Goal: Contribute content: Add original content to the website for others to see

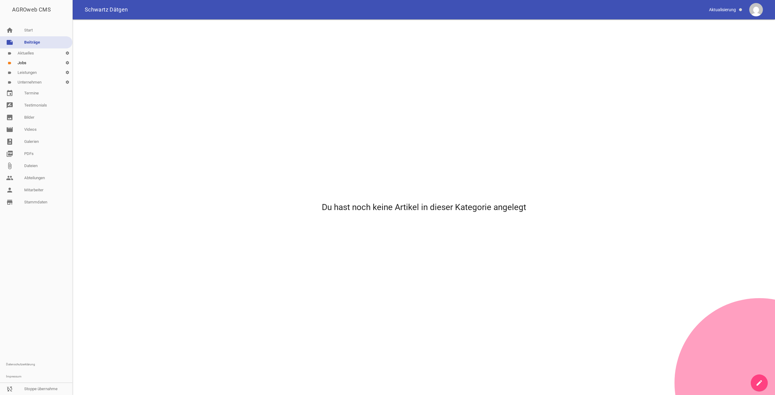
click at [755, 380] on link "create" at bounding box center [759, 382] width 17 height 17
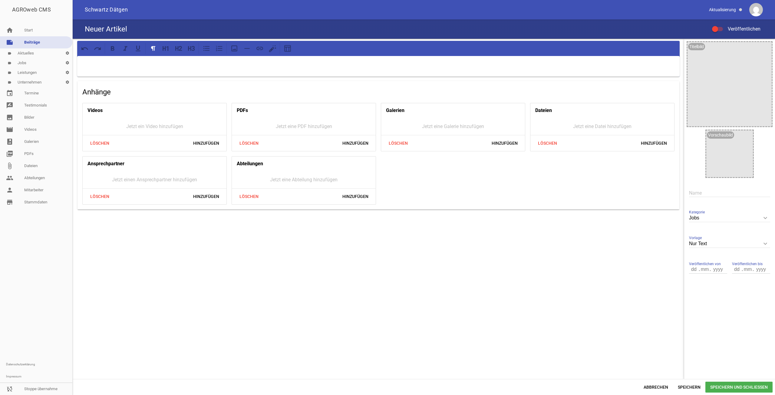
click at [254, 62] on p at bounding box center [378, 63] width 594 height 7
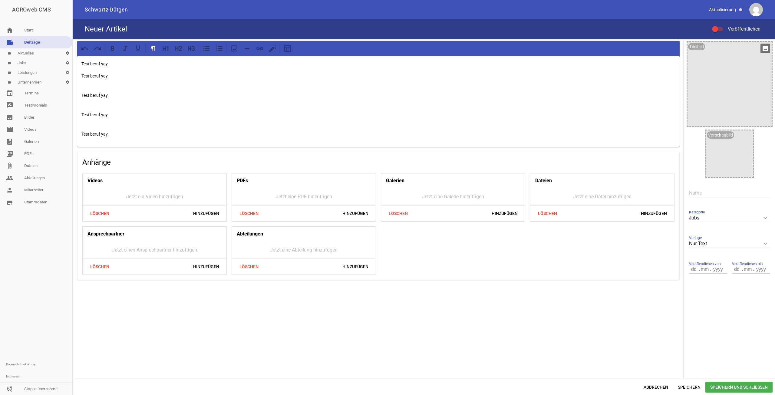
click at [693, 64] on div at bounding box center [729, 84] width 84 height 84
click at [724, 32] on label "Veröffentlichen" at bounding box center [736, 28] width 48 height 7
click at [720, 25] on input "Veröffentlichen" at bounding box center [720, 25] width 0 height 0
click at [716, 29] on div at bounding box center [717, 29] width 11 height 4
click at [720, 25] on input "Veröffentlichen" at bounding box center [720, 25] width 0 height 0
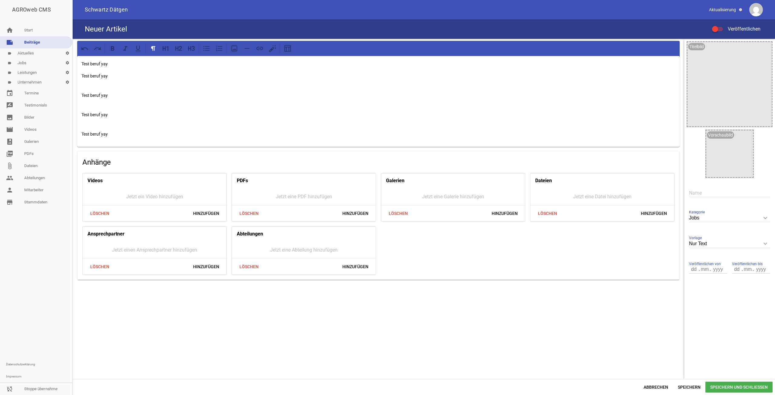
click at [717, 30] on div at bounding box center [715, 29] width 6 height 6
click at [720, 25] on input "Veröffentlichen" at bounding box center [720, 25] width 0 height 0
click at [748, 134] on icon "image" at bounding box center [747, 137] width 10 height 10
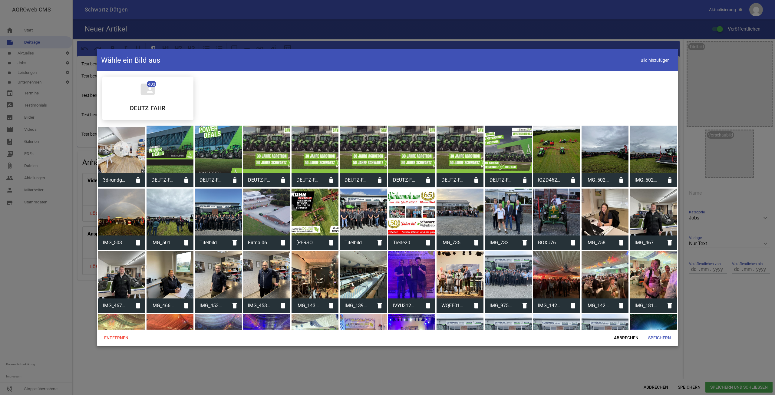
click at [265, 259] on div at bounding box center [266, 274] width 47 height 47
click at [667, 337] on span "Speichern" at bounding box center [659, 337] width 32 height 11
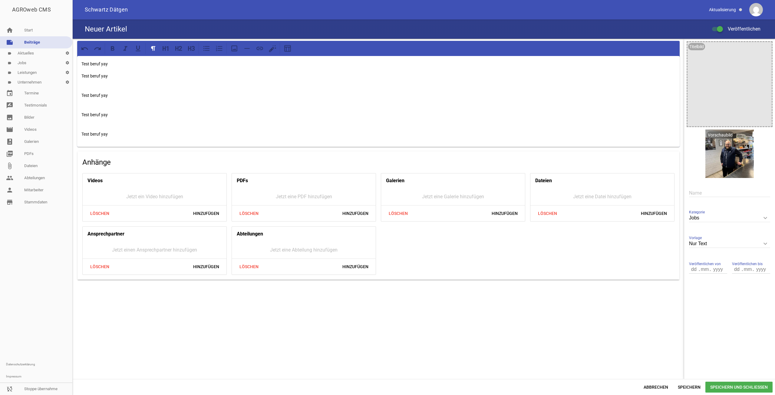
click at [714, 194] on input "text" at bounding box center [729, 193] width 81 height 8
paste input "Test beruf yay"
type input "Test beruf yay"
click at [721, 384] on span "Speichern und Schließen" at bounding box center [738, 387] width 67 height 11
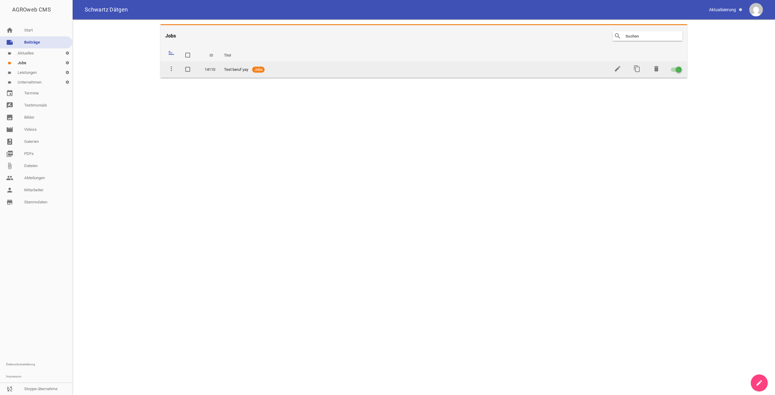
click at [616, 72] on link "edit" at bounding box center [617, 71] width 7 height 5
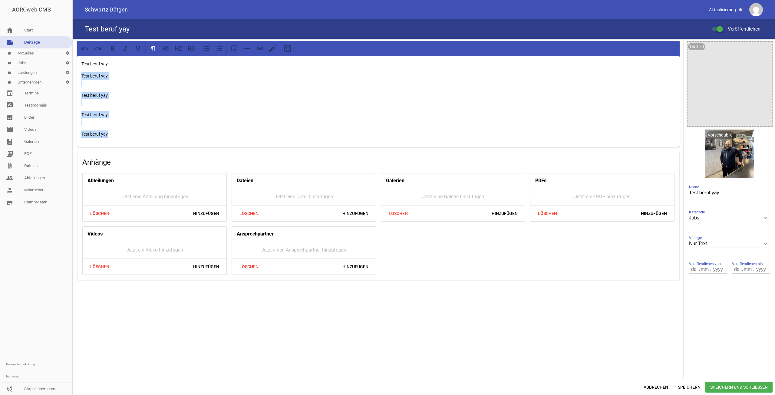
drag, startPoint x: 137, startPoint y: 126, endPoint x: 58, endPoint y: 73, distance: 94.0
click at [58, 73] on div "AGROweb CMS home Start note Beiträge label Aktuelles settings label Jobs settin…" at bounding box center [387, 197] width 775 height 395
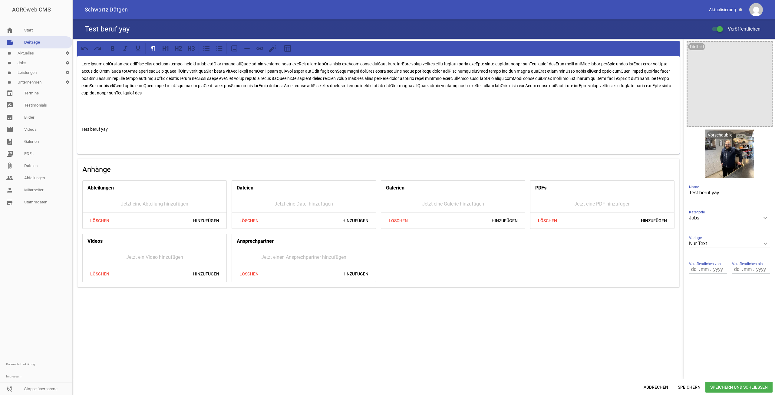
paste div
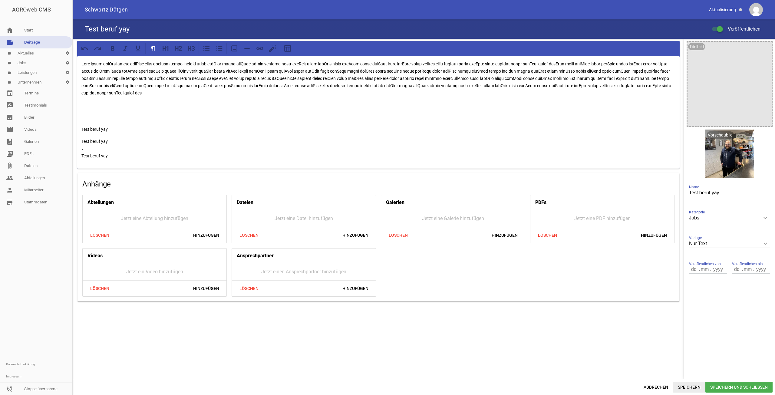
click at [698, 385] on span "Speichern" at bounding box center [689, 387] width 32 height 11
click at [668, 385] on span "Abbrechen" at bounding box center [656, 387] width 34 height 11
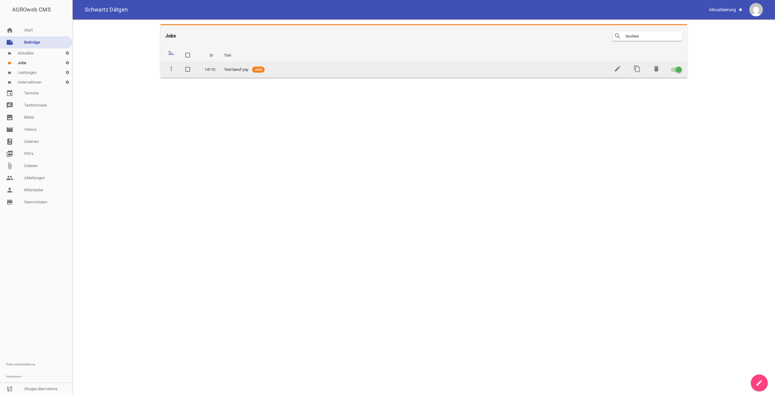
click at [636, 64] on td "content_copy" at bounding box center [636, 69] width 19 height 16
click at [637, 66] on icon "content_copy" at bounding box center [636, 68] width 7 height 7
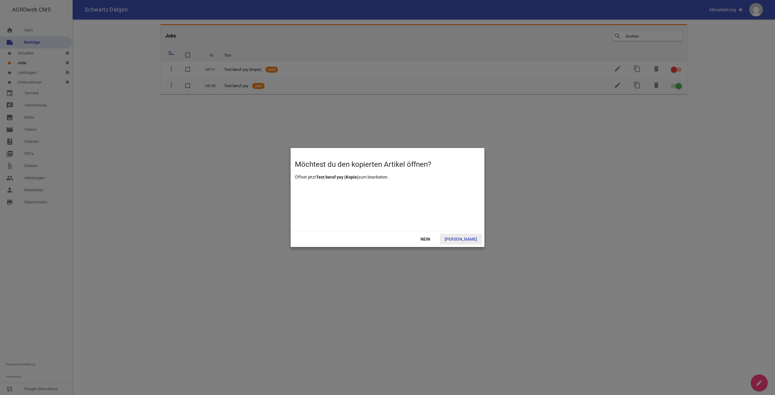
click at [460, 240] on span "[PERSON_NAME]" at bounding box center [461, 239] width 42 height 11
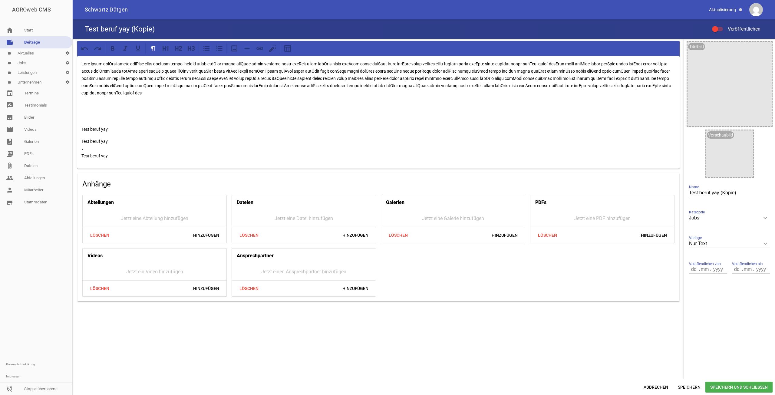
click at [715, 22] on div "Test beruf yay (Kopie) Veröffentlichen" at bounding box center [424, 28] width 702 height 19
click at [718, 27] on div at bounding box center [717, 29] width 11 height 4
click at [720, 25] on input "Veröffentlichen" at bounding box center [720, 25] width 0 height 0
click at [718, 384] on span "Speichern und Schließen" at bounding box center [738, 387] width 67 height 11
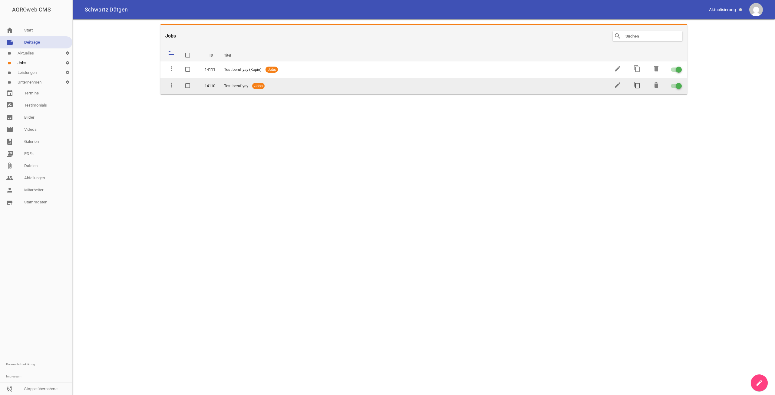
click at [636, 86] on icon "content_copy" at bounding box center [636, 84] width 7 height 7
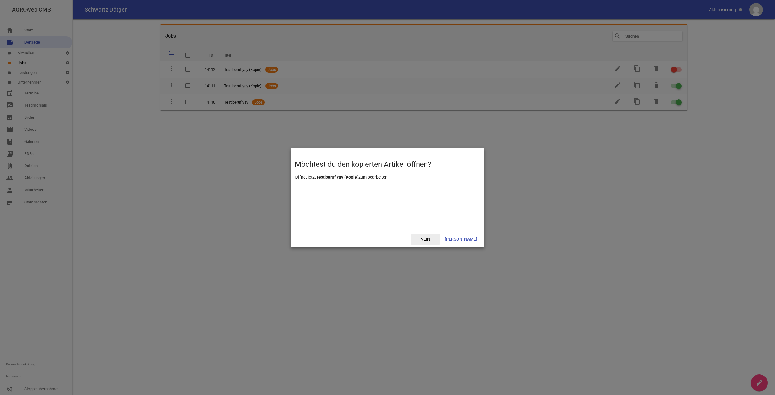
click at [440, 239] on span "Nein" at bounding box center [425, 239] width 29 height 11
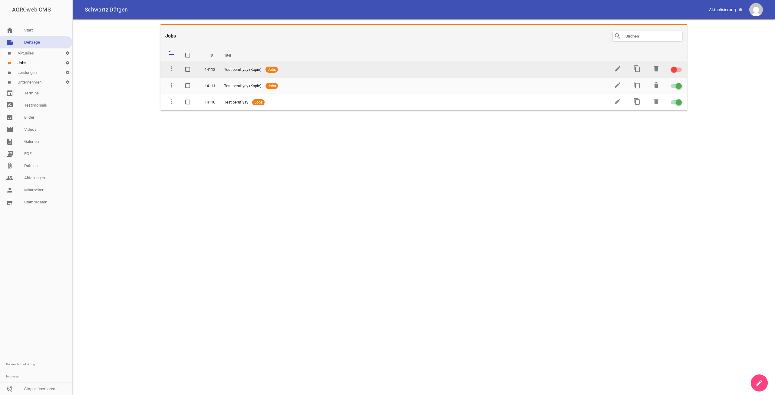
click at [680, 67] on td at bounding box center [676, 69] width 22 height 16
click at [680, 68] on div at bounding box center [676, 70] width 11 height 4
click at [680, 66] on input "checkbox" at bounding box center [680, 66] width 0 height 0
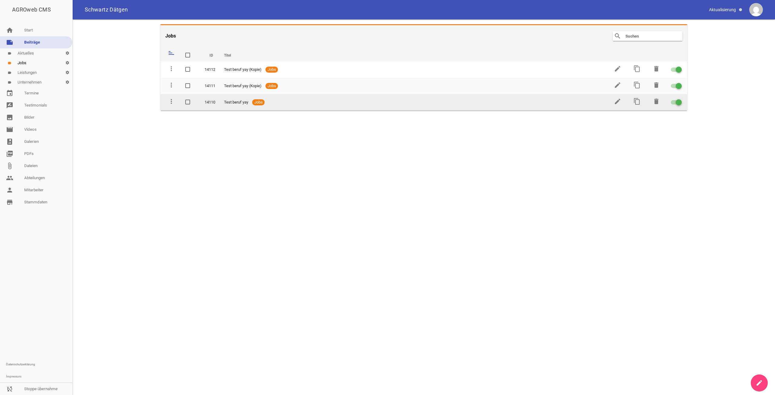
click at [635, 97] on td "content_copy" at bounding box center [636, 102] width 19 height 16
click at [635, 98] on icon "content_copy" at bounding box center [636, 101] width 7 height 7
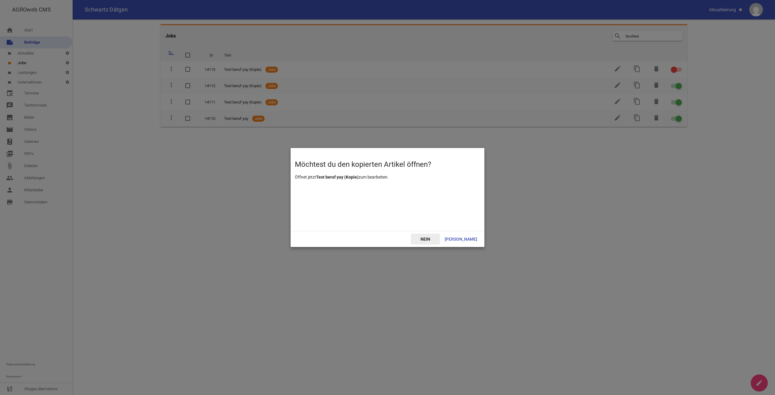
click at [440, 242] on span "Nein" at bounding box center [425, 239] width 29 height 11
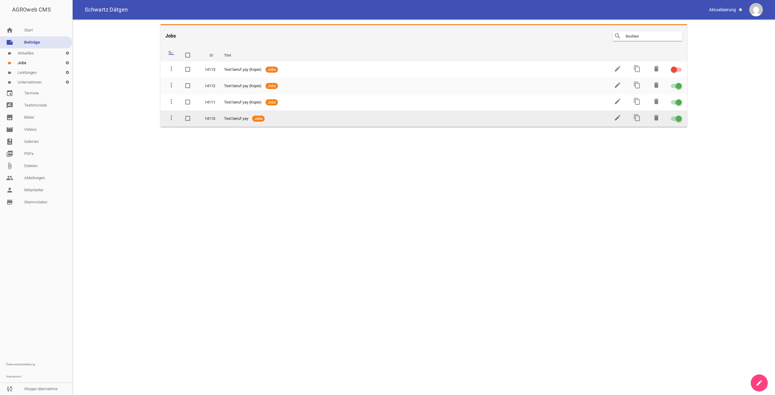
click at [640, 122] on td "content_copy" at bounding box center [636, 118] width 19 height 16
drag, startPoint x: 636, startPoint y: 120, endPoint x: 627, endPoint y: 120, distance: 9.4
click at [636, 120] on icon "content_copy" at bounding box center [636, 117] width 7 height 7
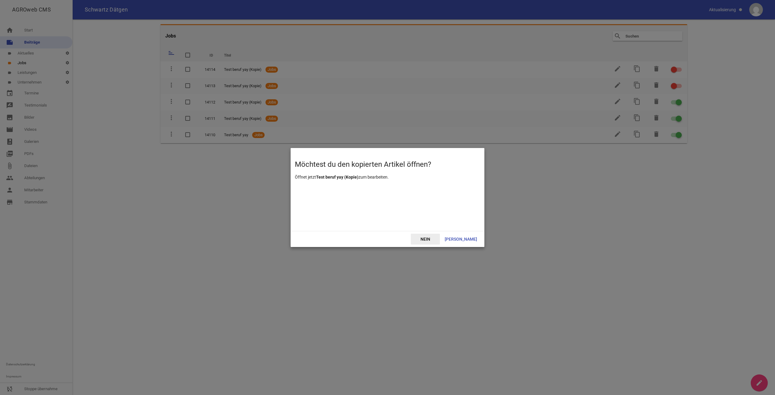
click at [439, 242] on span "Nein" at bounding box center [425, 239] width 29 height 11
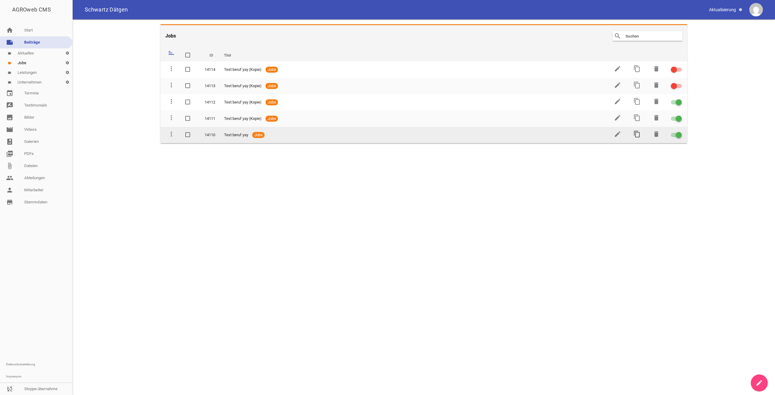
click at [640, 132] on icon "content_copy" at bounding box center [636, 133] width 7 height 7
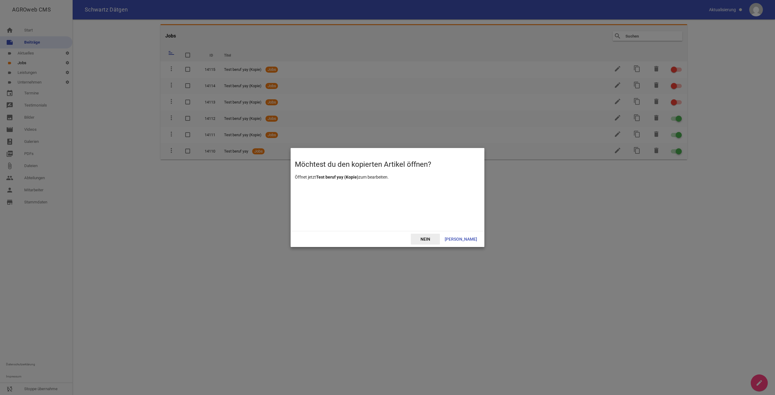
click at [440, 238] on span "Nein" at bounding box center [425, 239] width 29 height 11
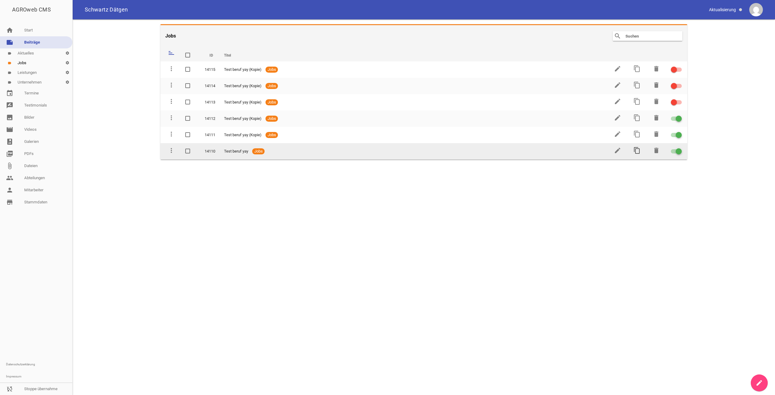
click at [634, 149] on icon "content_copy" at bounding box center [636, 150] width 7 height 7
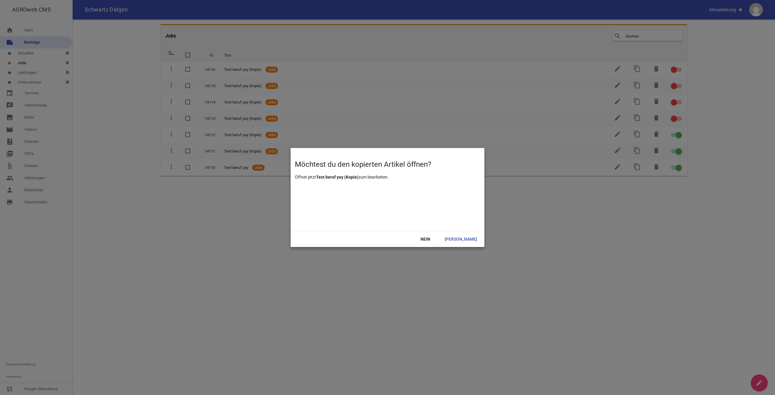
click at [432, 230] on div at bounding box center [388, 207] width 194 height 46
click at [440, 241] on span "Nein" at bounding box center [425, 239] width 29 height 11
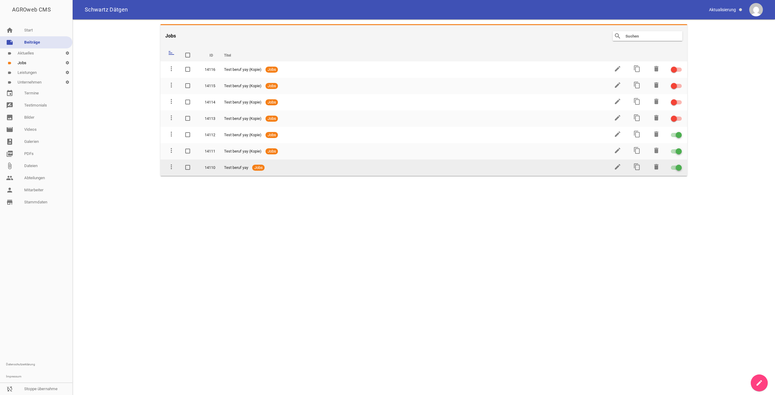
click at [181, 167] on td at bounding box center [189, 168] width 19 height 16
click at [185, 166] on span at bounding box center [187, 167] width 5 height 5
click at [194, 164] on input "checkbox" at bounding box center [194, 164] width 0 height 0
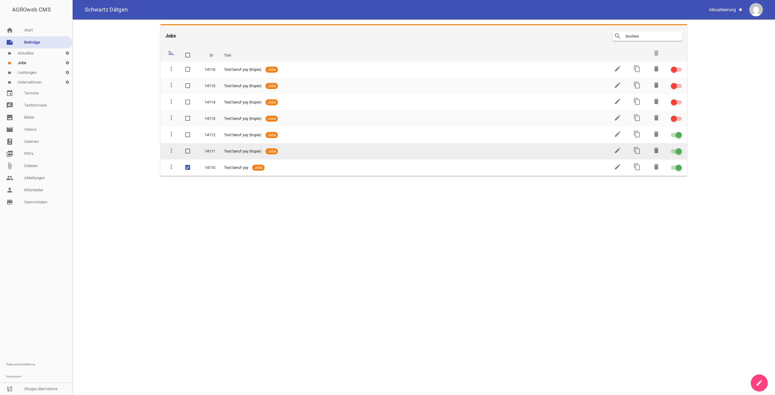
click at [188, 152] on span at bounding box center [188, 151] width 4 height 4
click at [194, 148] on input "checkbox" at bounding box center [194, 148] width 0 height 0
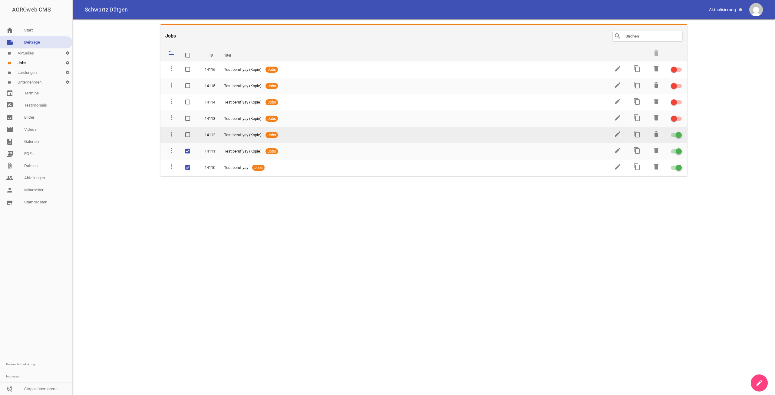
click at [190, 133] on label at bounding box center [189, 134] width 8 height 7
click at [194, 131] on input "checkbox" at bounding box center [194, 131] width 0 height 0
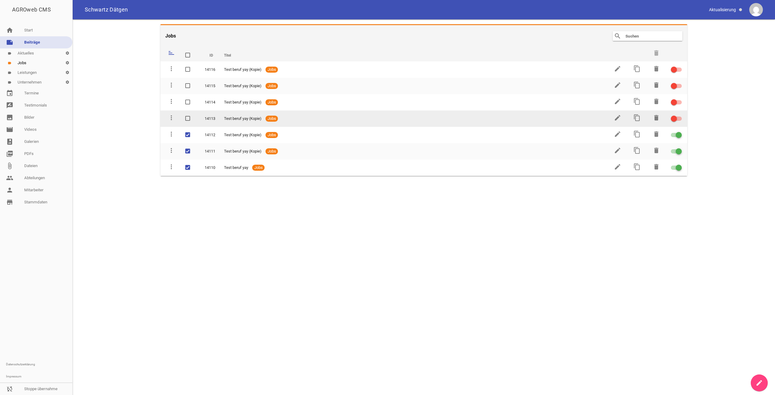
click at [189, 120] on span at bounding box center [187, 118] width 5 height 5
click at [194, 115] on input "checkbox" at bounding box center [194, 115] width 0 height 0
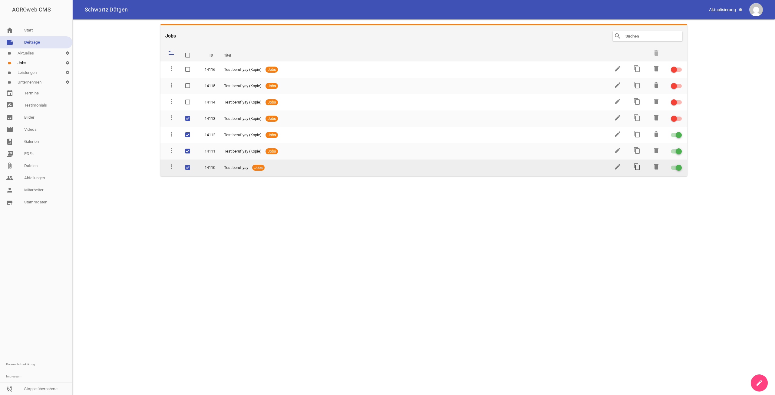
click at [638, 167] on icon "content_copy" at bounding box center [636, 166] width 7 height 7
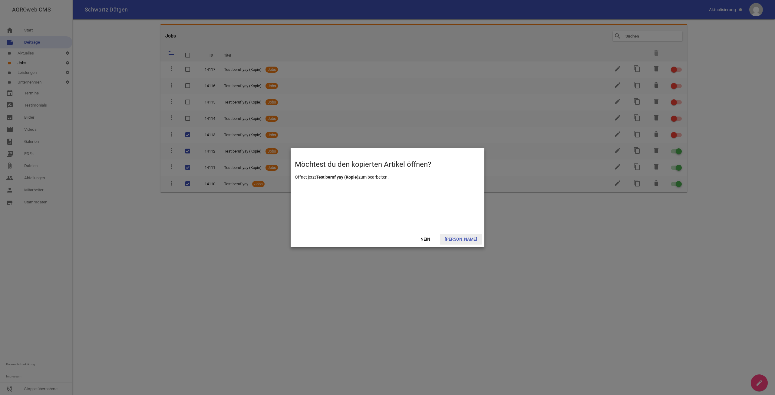
click at [464, 240] on span "[PERSON_NAME]" at bounding box center [461, 239] width 42 height 11
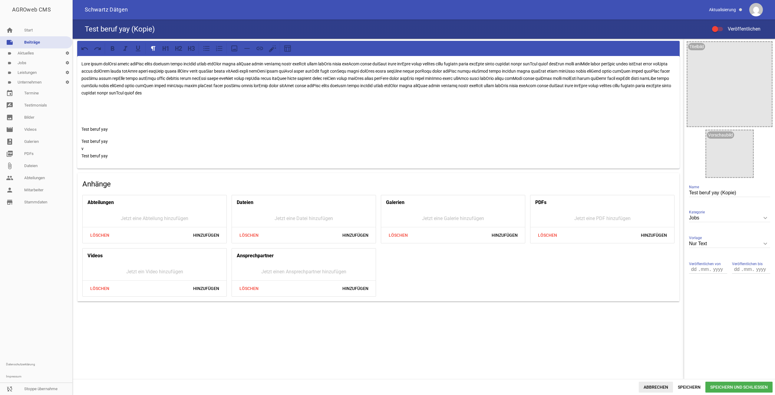
click at [651, 382] on span "Abbrechen" at bounding box center [656, 387] width 34 height 11
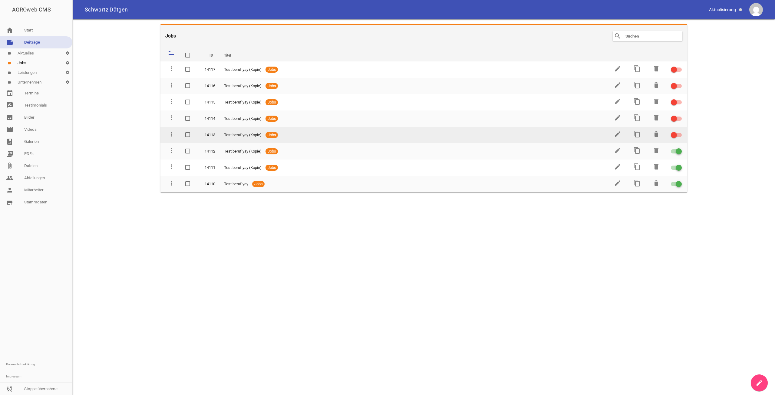
click at [678, 133] on div at bounding box center [676, 135] width 11 height 4
click at [680, 131] on input "checkbox" at bounding box center [680, 131] width 0 height 0
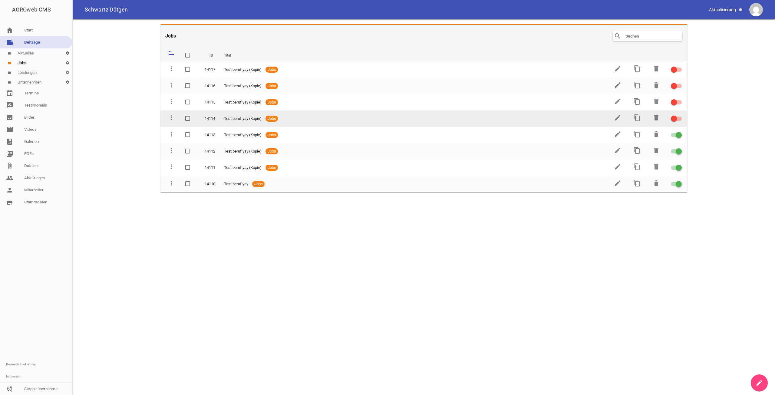
click at [677, 120] on div at bounding box center [676, 119] width 11 height 4
click at [680, 115] on input "checkbox" at bounding box center [680, 115] width 0 height 0
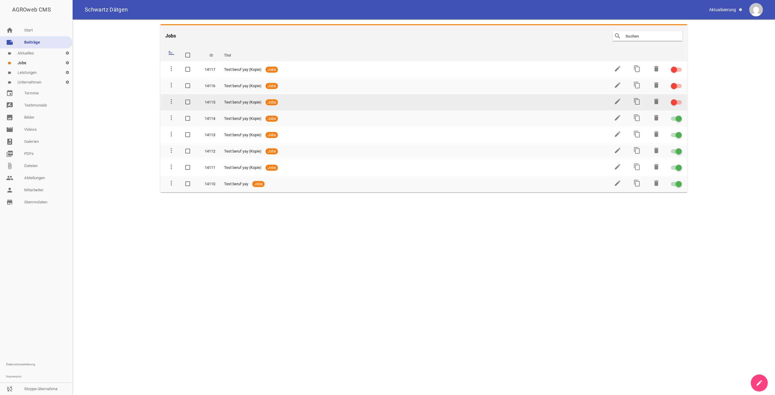
click at [672, 100] on div at bounding box center [674, 102] width 6 height 6
click at [680, 99] on input "checkbox" at bounding box center [680, 99] width 0 height 0
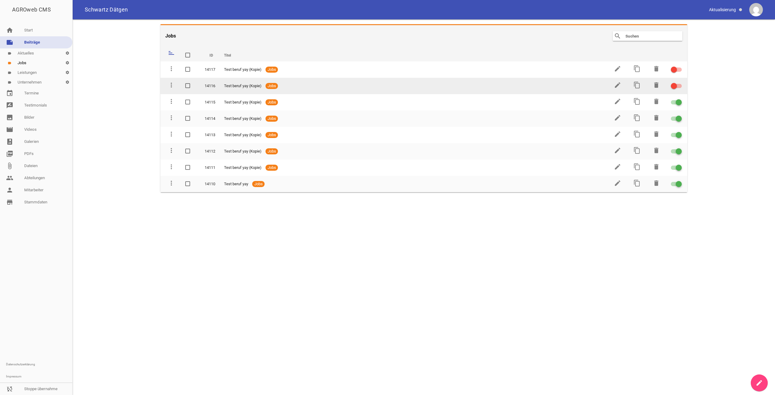
click at [676, 88] on div at bounding box center [674, 86] width 6 height 6
click at [680, 82] on input "checkbox" at bounding box center [680, 82] width 0 height 0
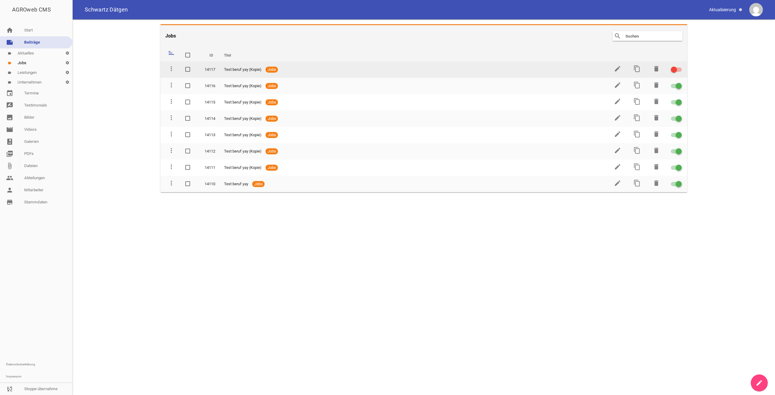
click at [676, 73] on label at bounding box center [675, 69] width 9 height 7
click at [680, 66] on input "checkbox" at bounding box center [680, 66] width 0 height 0
click at [189, 69] on span at bounding box center [188, 70] width 4 height 4
click at [194, 66] on input "checkbox" at bounding box center [194, 66] width 0 height 0
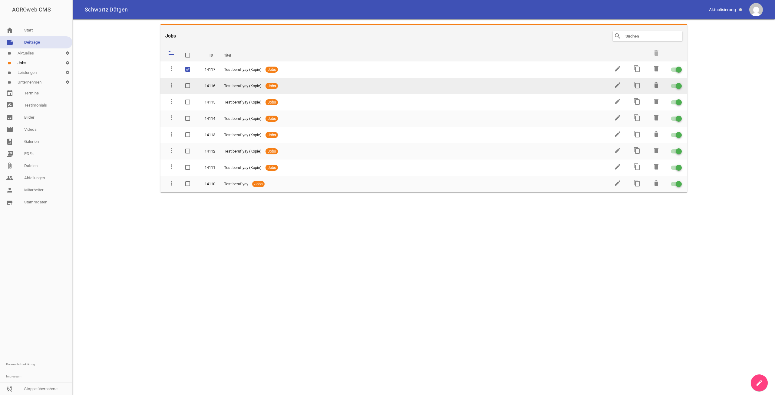
click at [190, 87] on label at bounding box center [189, 85] width 8 height 7
click at [194, 82] on input "checkbox" at bounding box center [194, 82] width 0 height 0
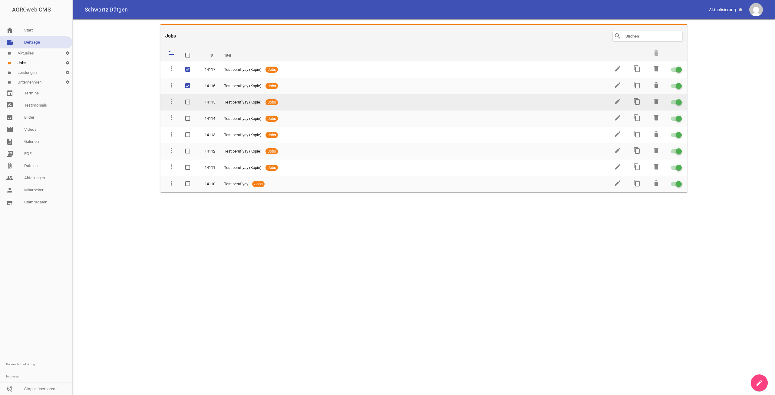
click at [188, 102] on span at bounding box center [188, 102] width 4 height 4
click at [194, 99] on input "checkbox" at bounding box center [194, 99] width 0 height 0
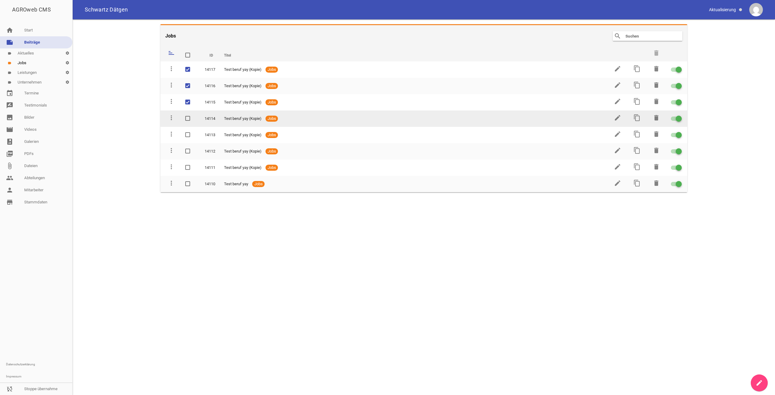
click at [187, 121] on label at bounding box center [189, 118] width 8 height 7
click at [194, 115] on input "checkbox" at bounding box center [194, 115] width 0 height 0
click at [187, 121] on label at bounding box center [189, 118] width 8 height 7
click at [194, 115] on input "checkbox" at bounding box center [194, 115] width 0 height 0
click at [187, 119] on span at bounding box center [188, 119] width 4 height 4
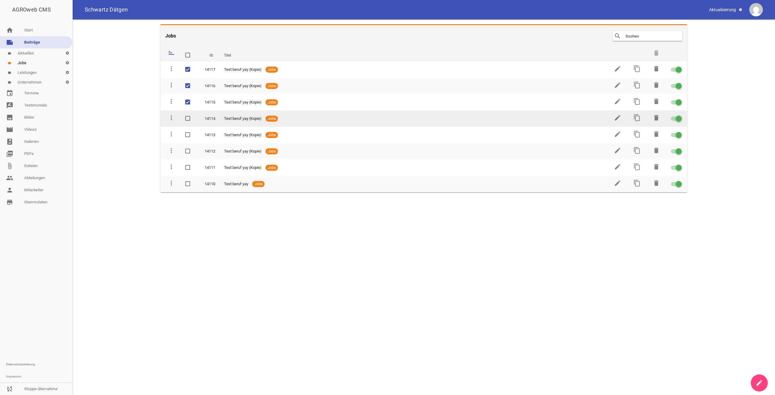
click at [194, 115] on input "checkbox" at bounding box center [194, 115] width 0 height 0
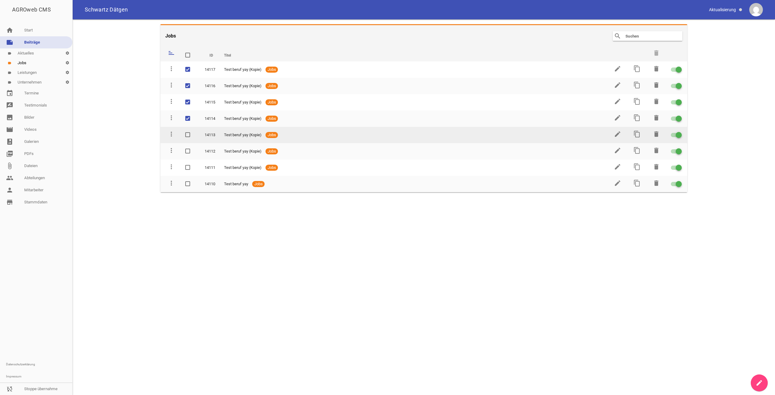
click at [188, 128] on td at bounding box center [189, 135] width 19 height 16
click at [188, 140] on td at bounding box center [189, 135] width 19 height 16
click at [188, 136] on span at bounding box center [188, 135] width 4 height 4
click at [194, 131] on input "checkbox" at bounding box center [194, 131] width 0 height 0
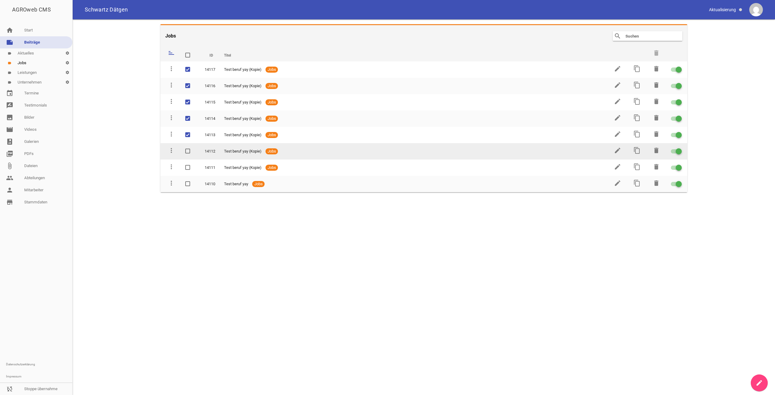
click at [189, 147] on td at bounding box center [189, 151] width 19 height 16
click at [189, 152] on span at bounding box center [188, 151] width 4 height 4
click at [194, 148] on input "checkbox" at bounding box center [194, 148] width 0 height 0
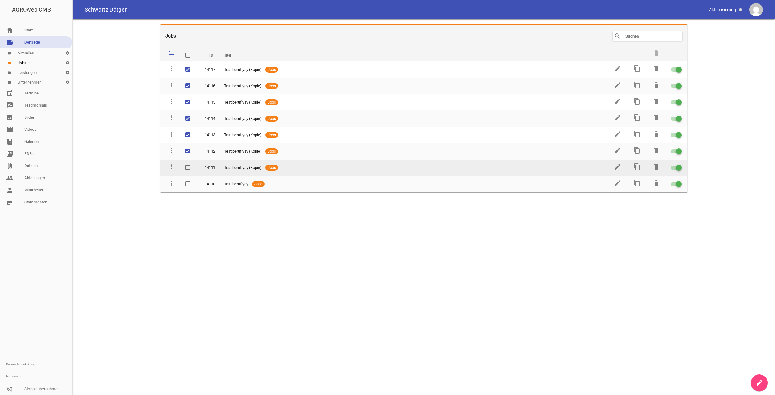
click at [189, 171] on label at bounding box center [189, 167] width 8 height 7
click at [194, 164] on input "checkbox" at bounding box center [194, 164] width 0 height 0
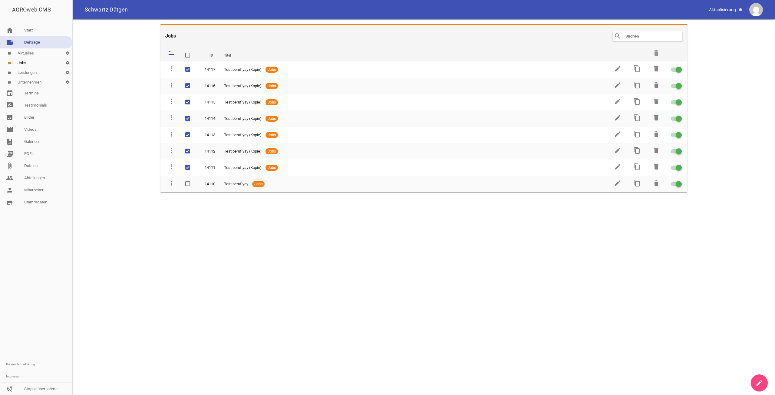
click at [657, 53] on icon "delete" at bounding box center [656, 52] width 7 height 7
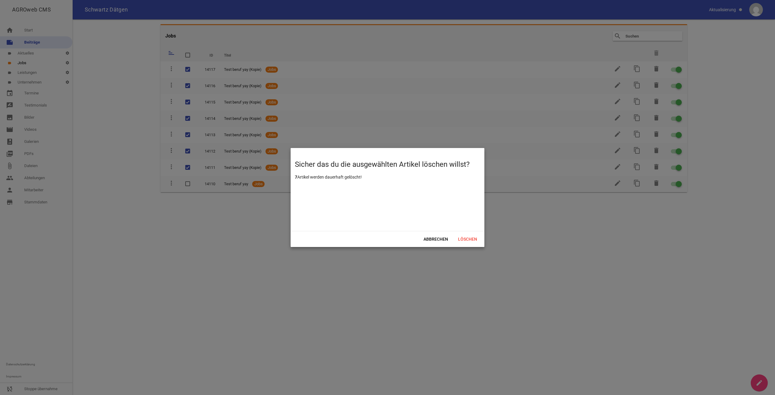
click at [471, 232] on div "Abbrechen Löschen" at bounding box center [388, 239] width 194 height 16
click at [469, 236] on span "Löschen" at bounding box center [467, 239] width 29 height 11
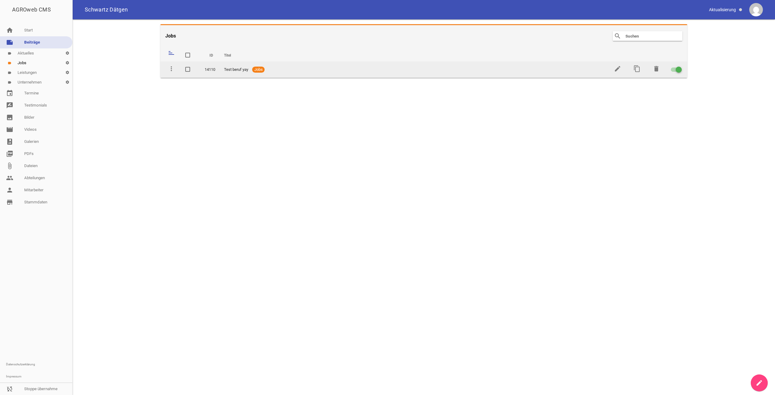
click at [652, 69] on td "delete" at bounding box center [655, 69] width 19 height 16
click at [657, 69] on icon "delete" at bounding box center [656, 68] width 7 height 7
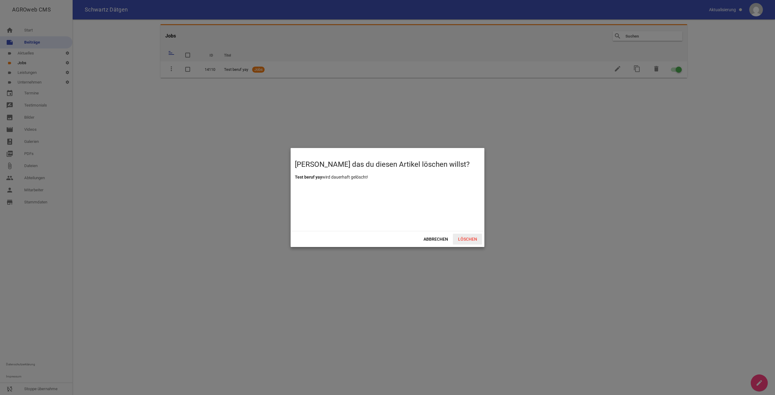
click at [466, 235] on span "Löschen" at bounding box center [467, 239] width 29 height 11
